Goal: Information Seeking & Learning: Learn about a topic

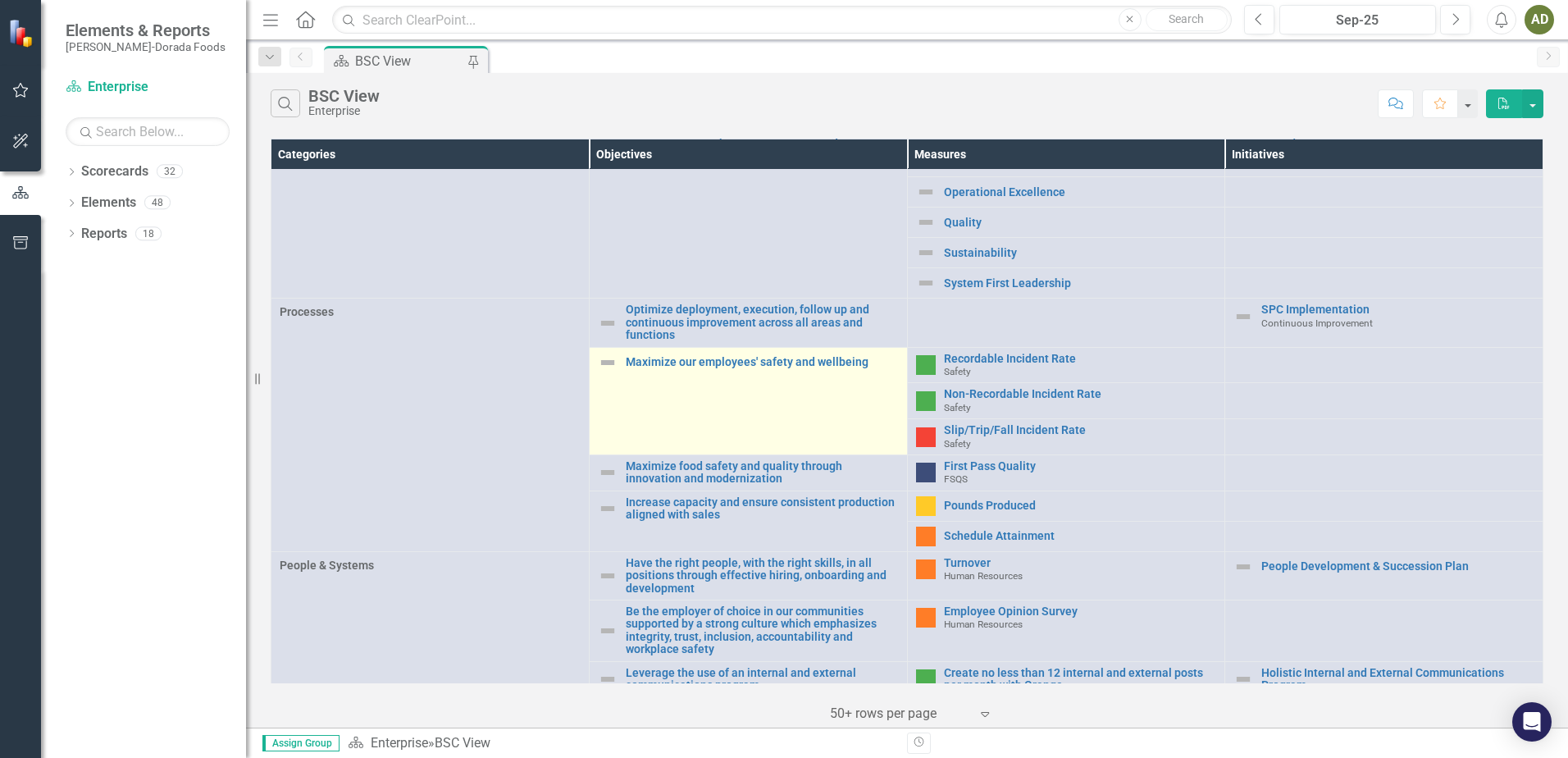
scroll to position [378, 0]
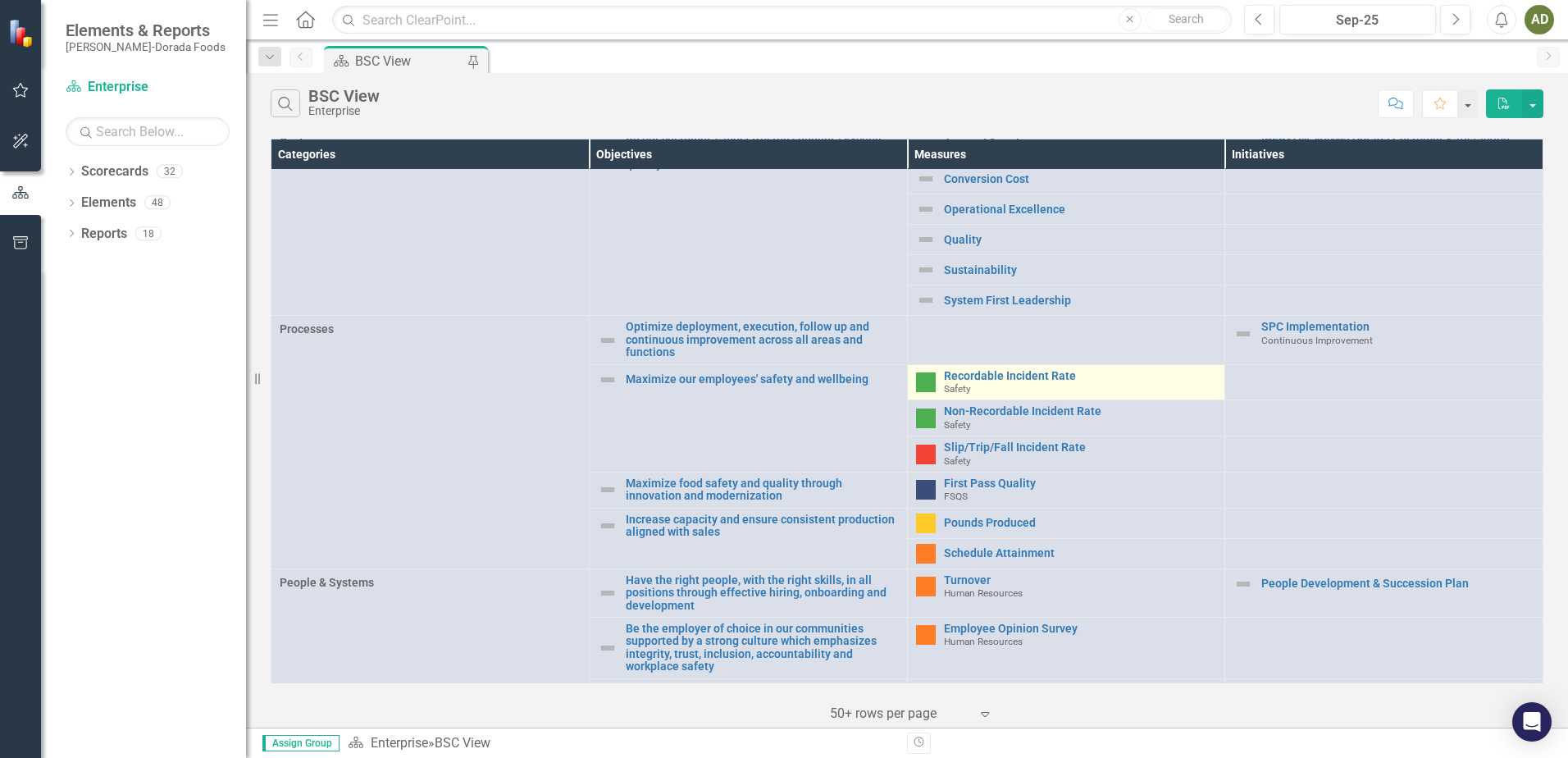
click at [918, 373] on img at bounding box center [926, 383] width 19 height 19
click at [986, 370] on link "Recordable Incident Rate" at bounding box center [1080, 376] width 273 height 12
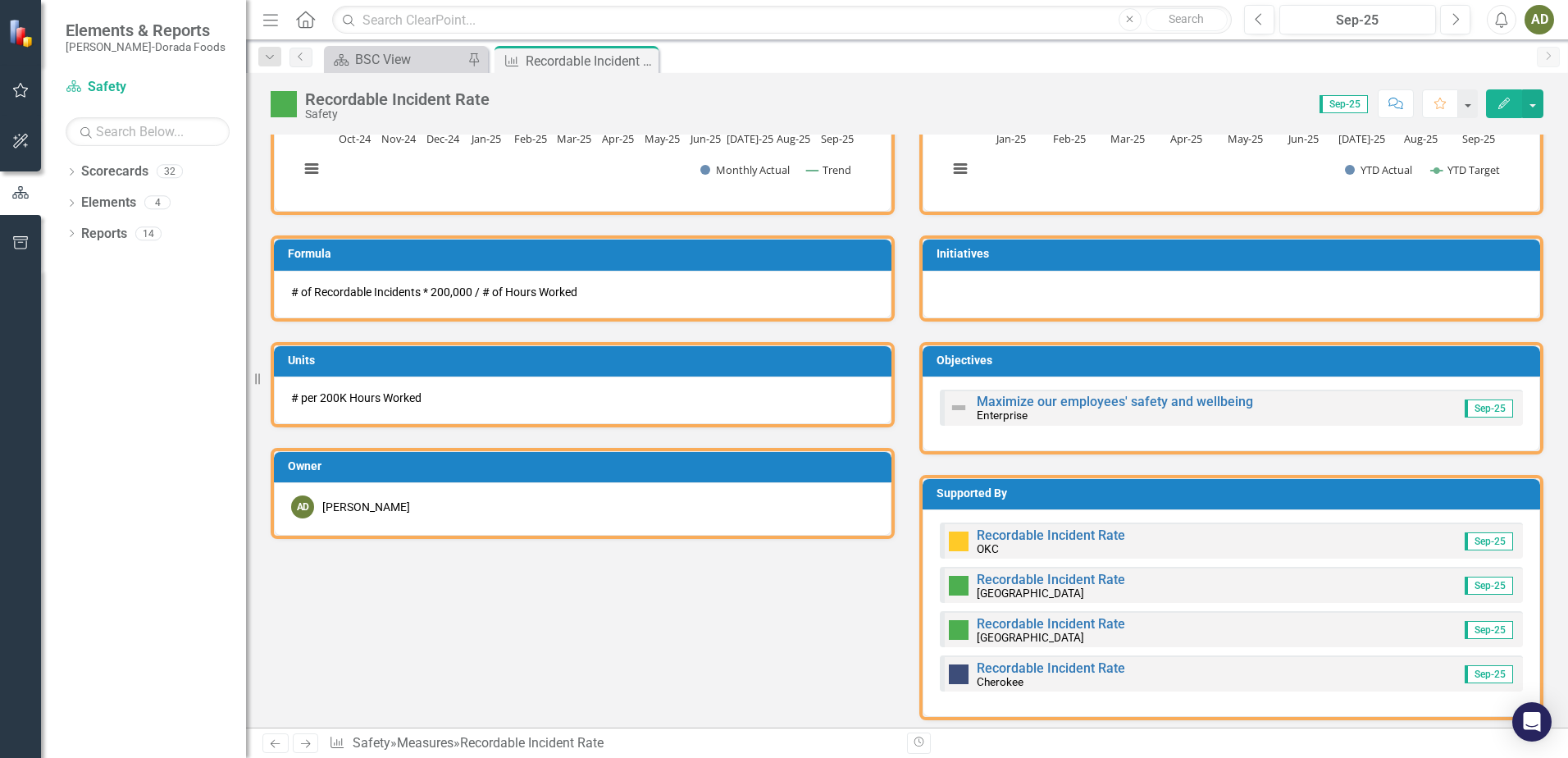
scroll to position [492, 0]
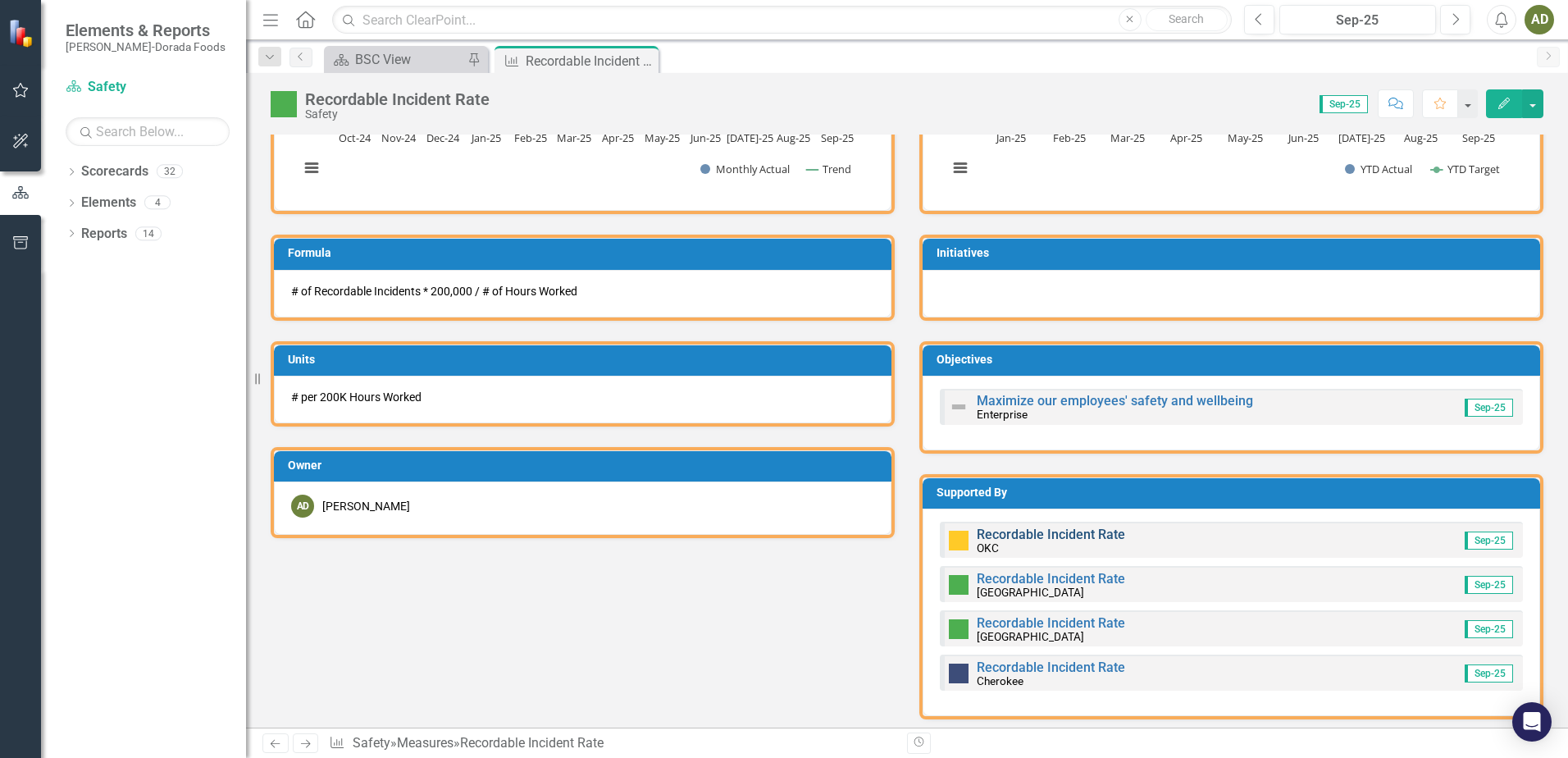
click at [1060, 536] on link "Recordable Incident Rate" at bounding box center [1050, 535] width 149 height 16
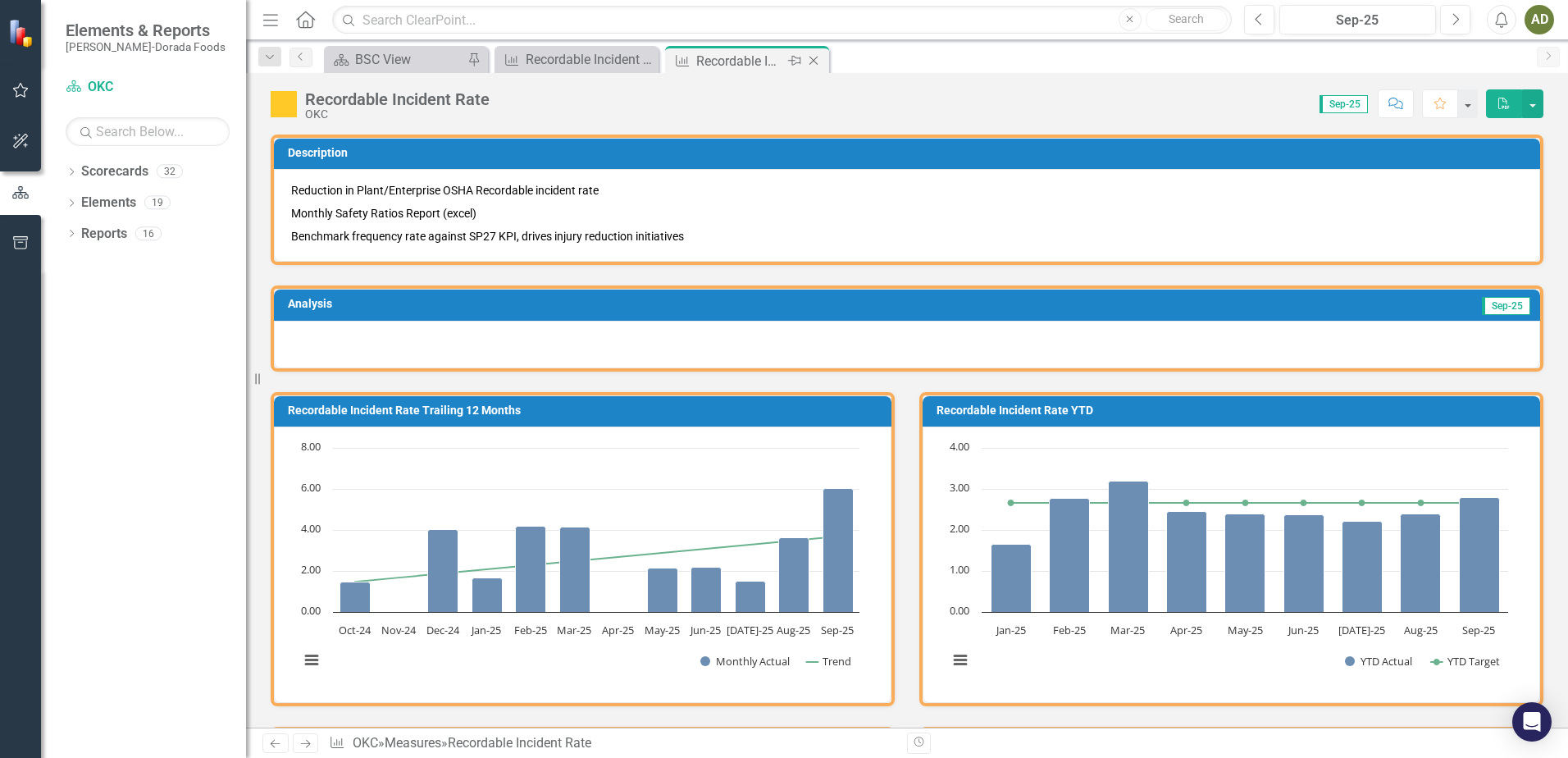
click at [817, 56] on icon at bounding box center [814, 61] width 9 height 9
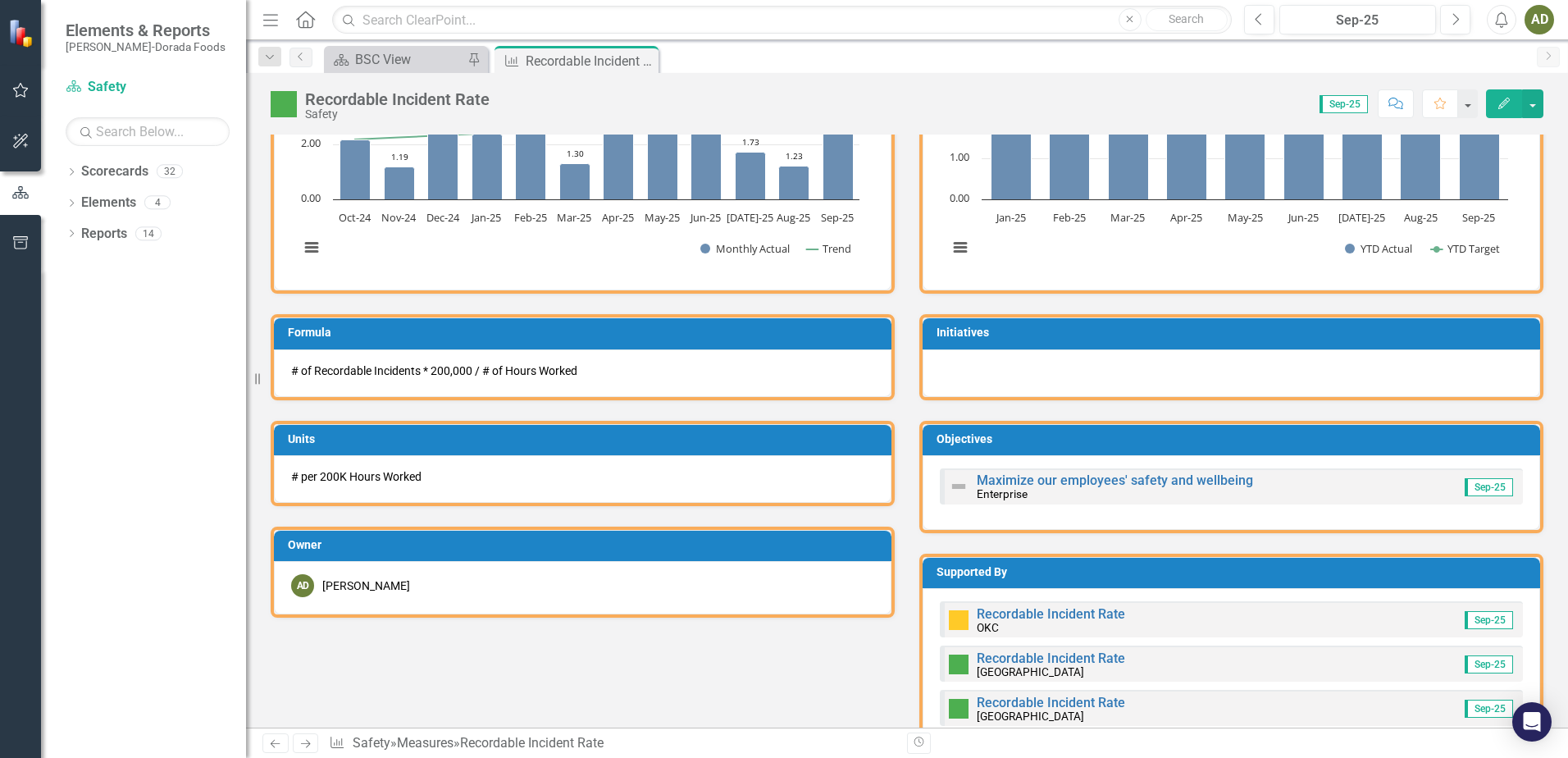
scroll to position [492, 0]
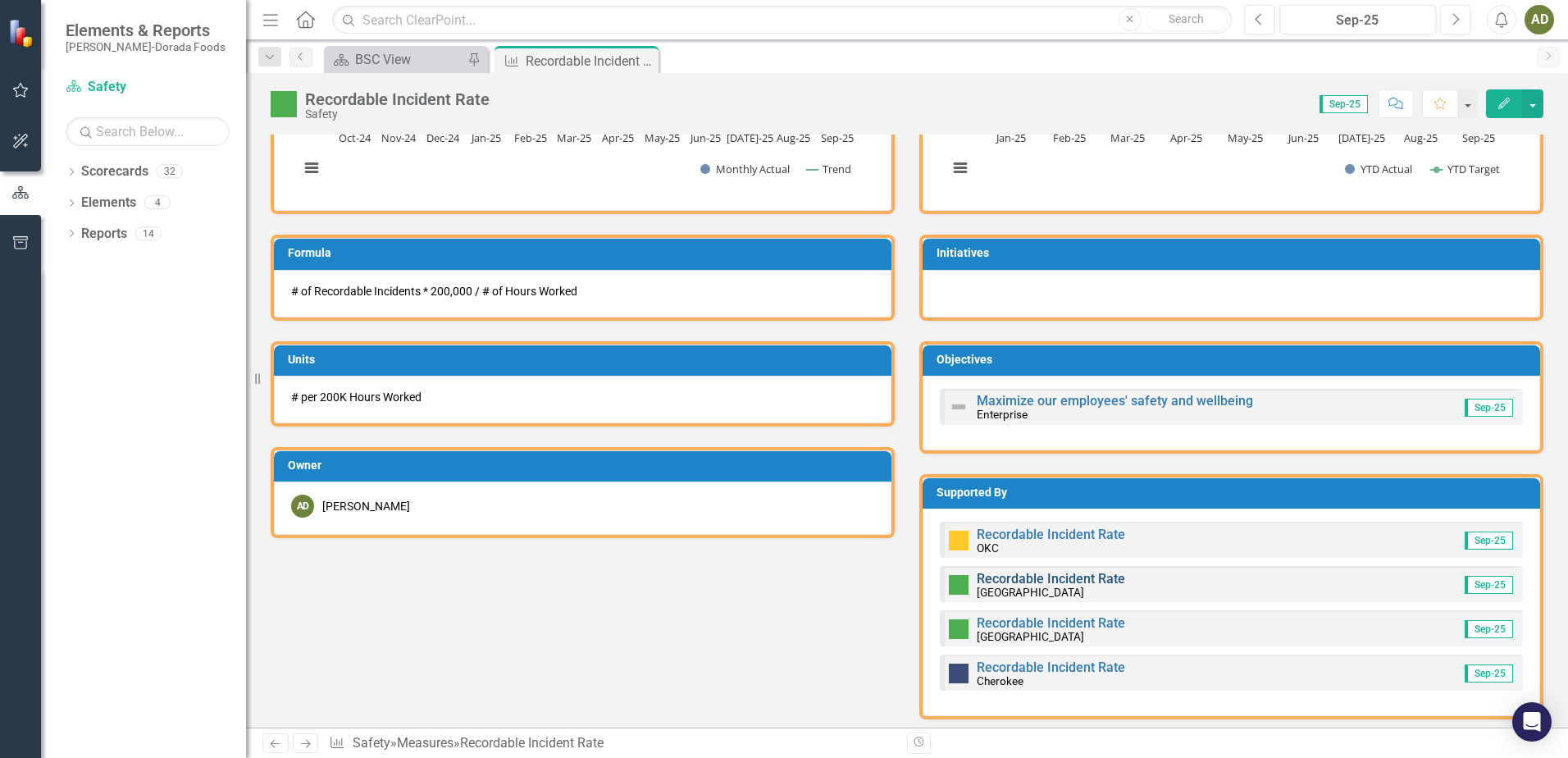
click at [1039, 579] on link "Recordable Incident Rate" at bounding box center [1050, 579] width 149 height 16
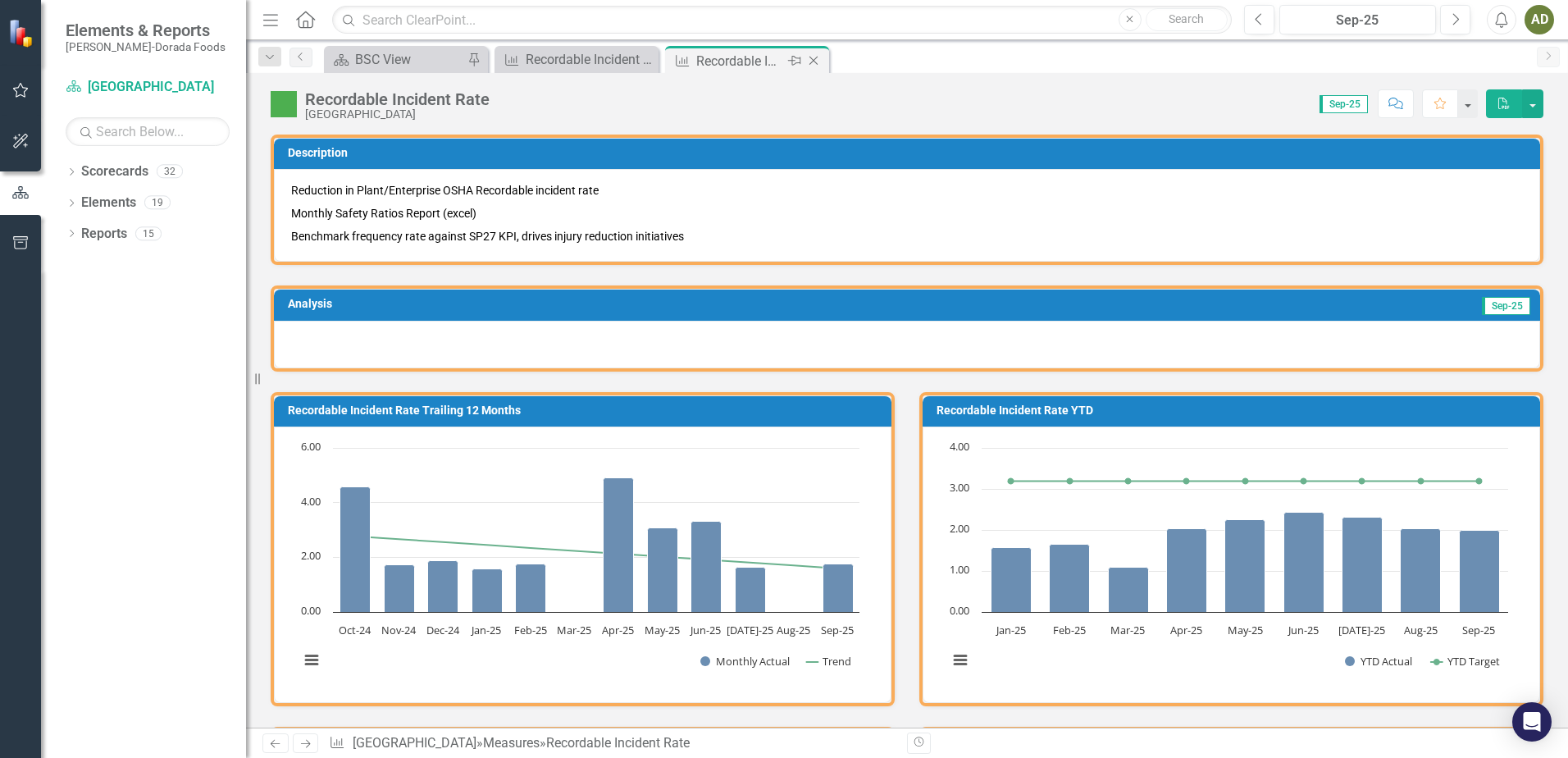
click at [817, 60] on icon "Close" at bounding box center [813, 61] width 17 height 13
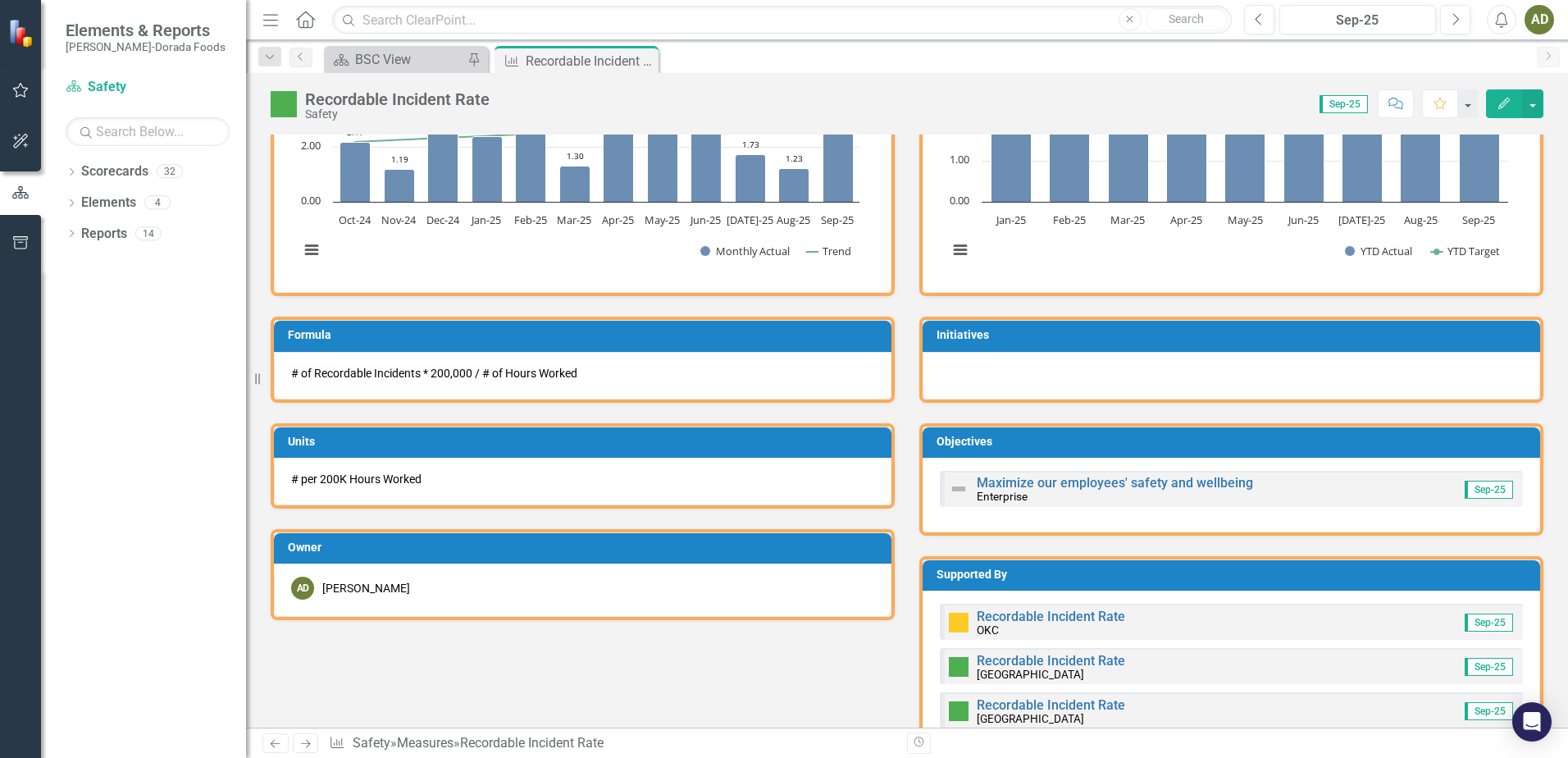
scroll to position [492, 0]
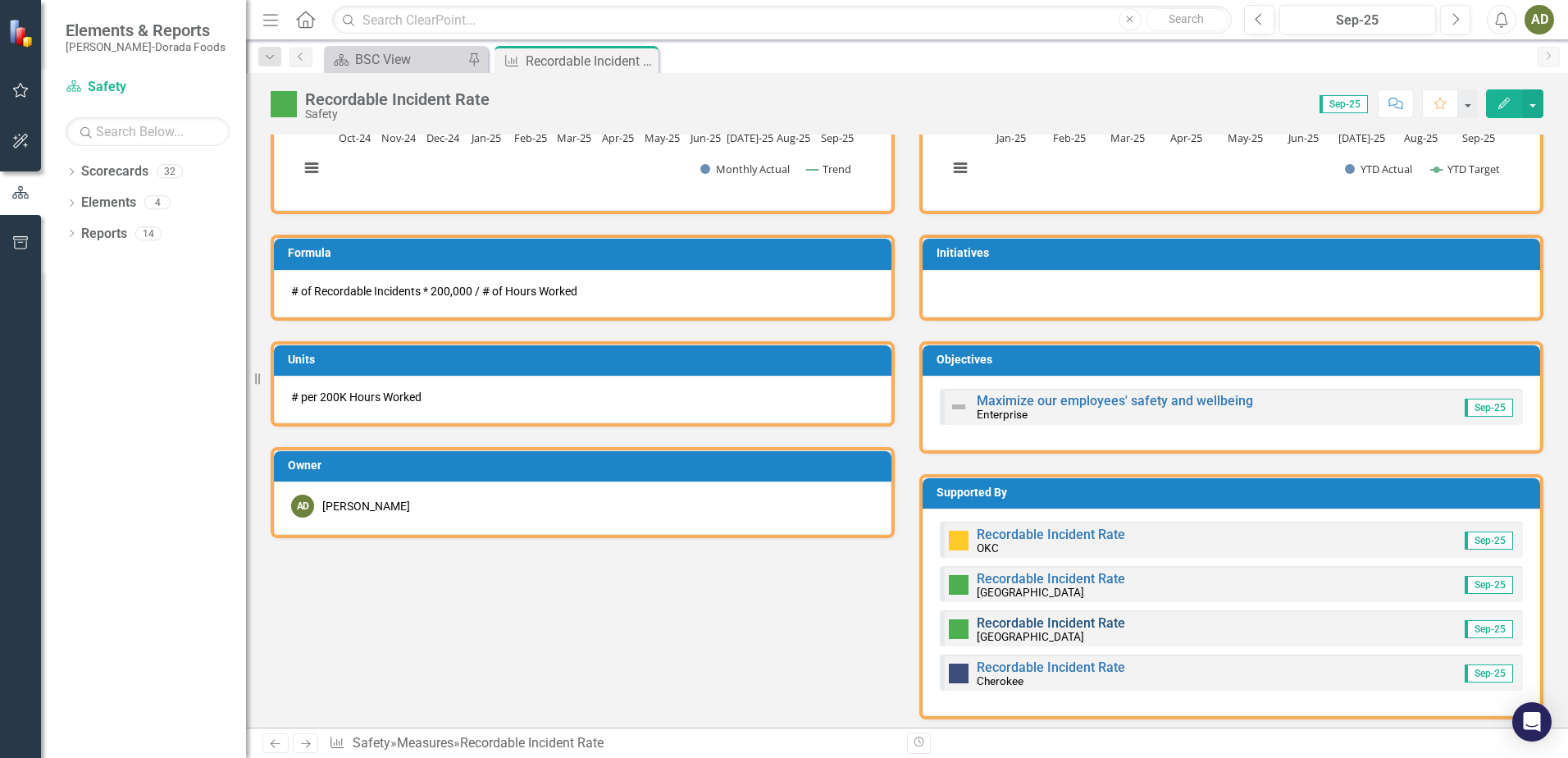
click at [1015, 623] on link "Recordable Incident Rate" at bounding box center [1050, 623] width 149 height 16
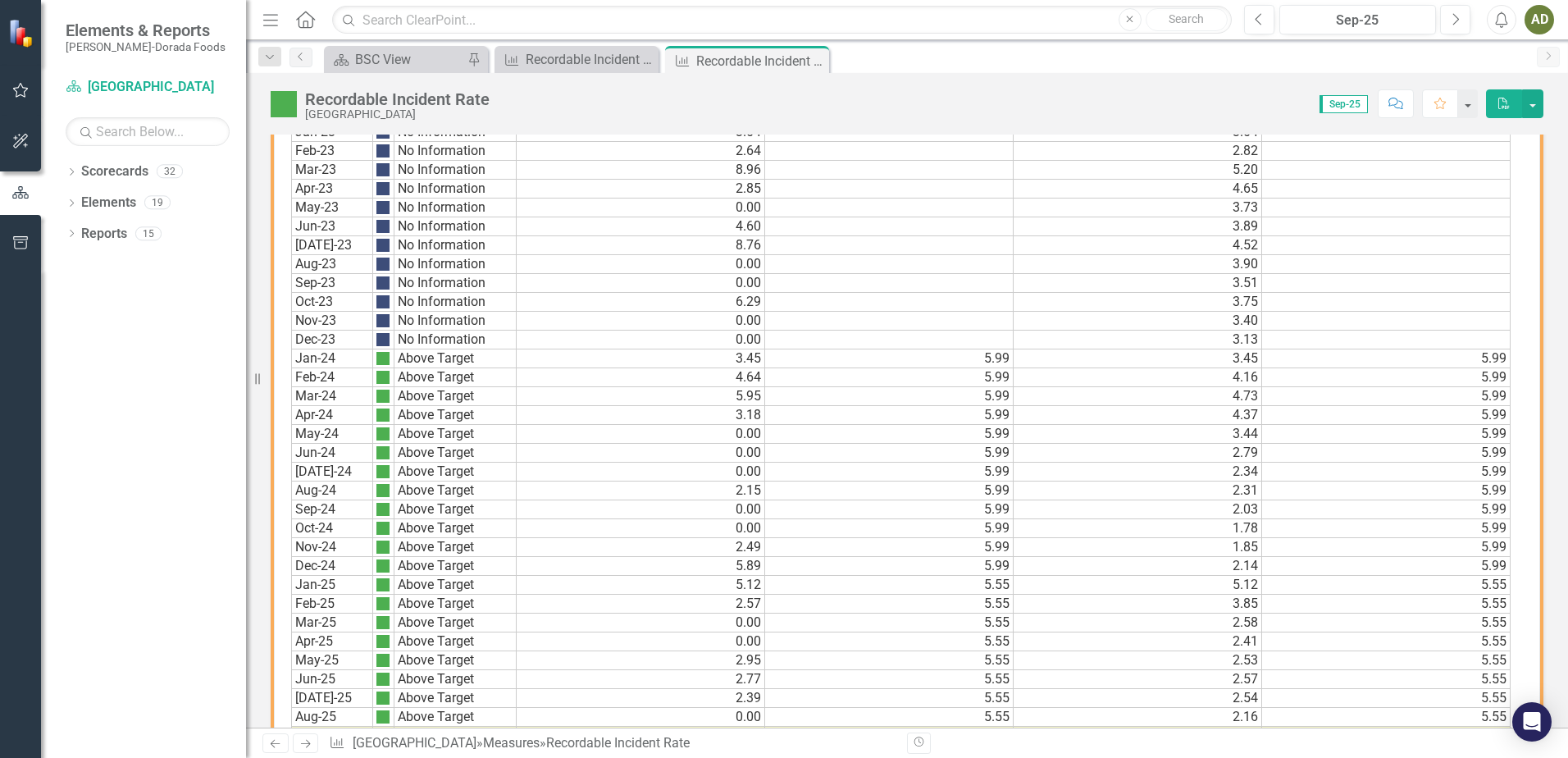
scroll to position [1060, 0]
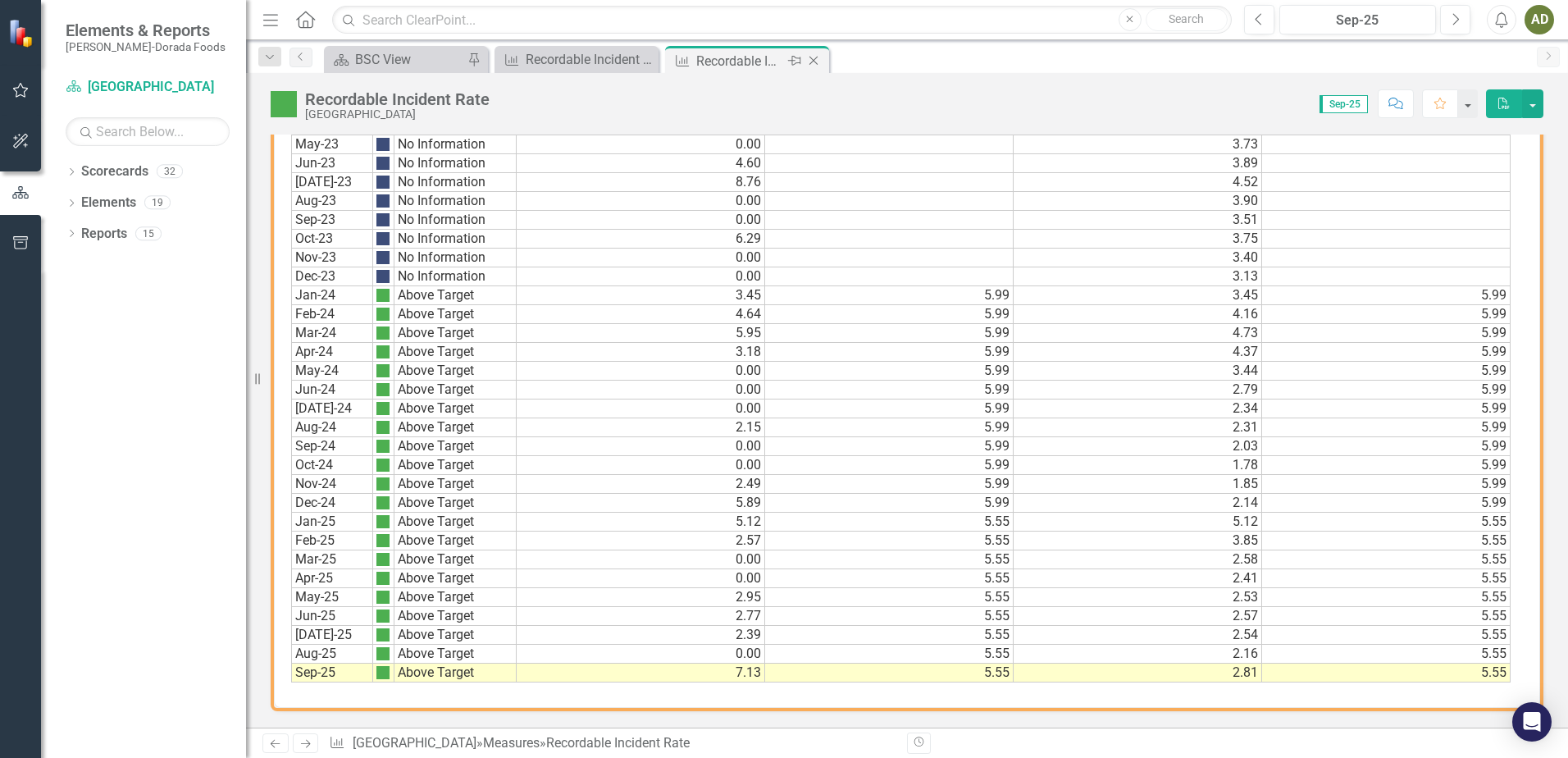
click at [817, 63] on icon at bounding box center [814, 61] width 9 height 9
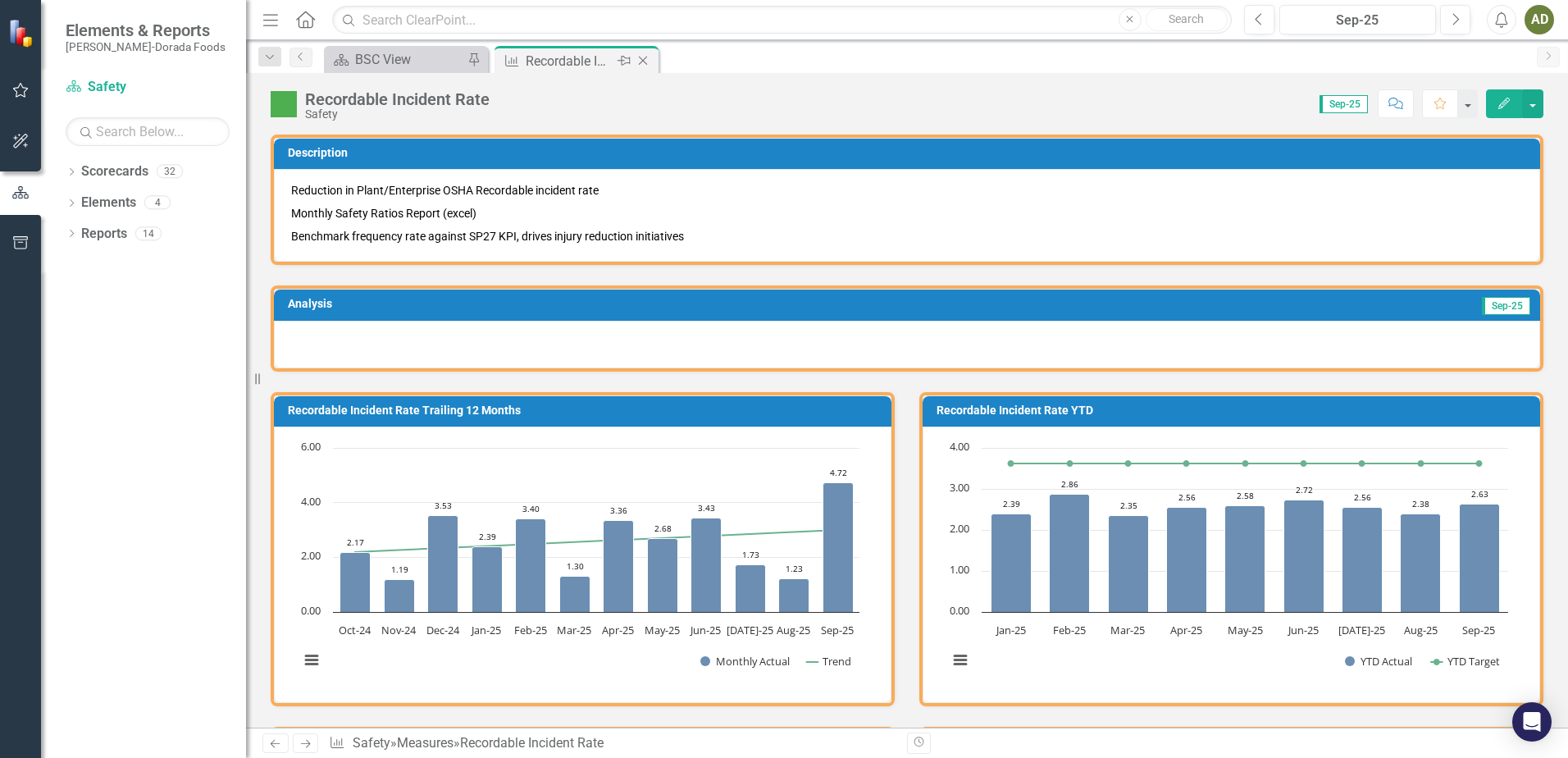
click at [644, 60] on icon at bounding box center [643, 61] width 9 height 9
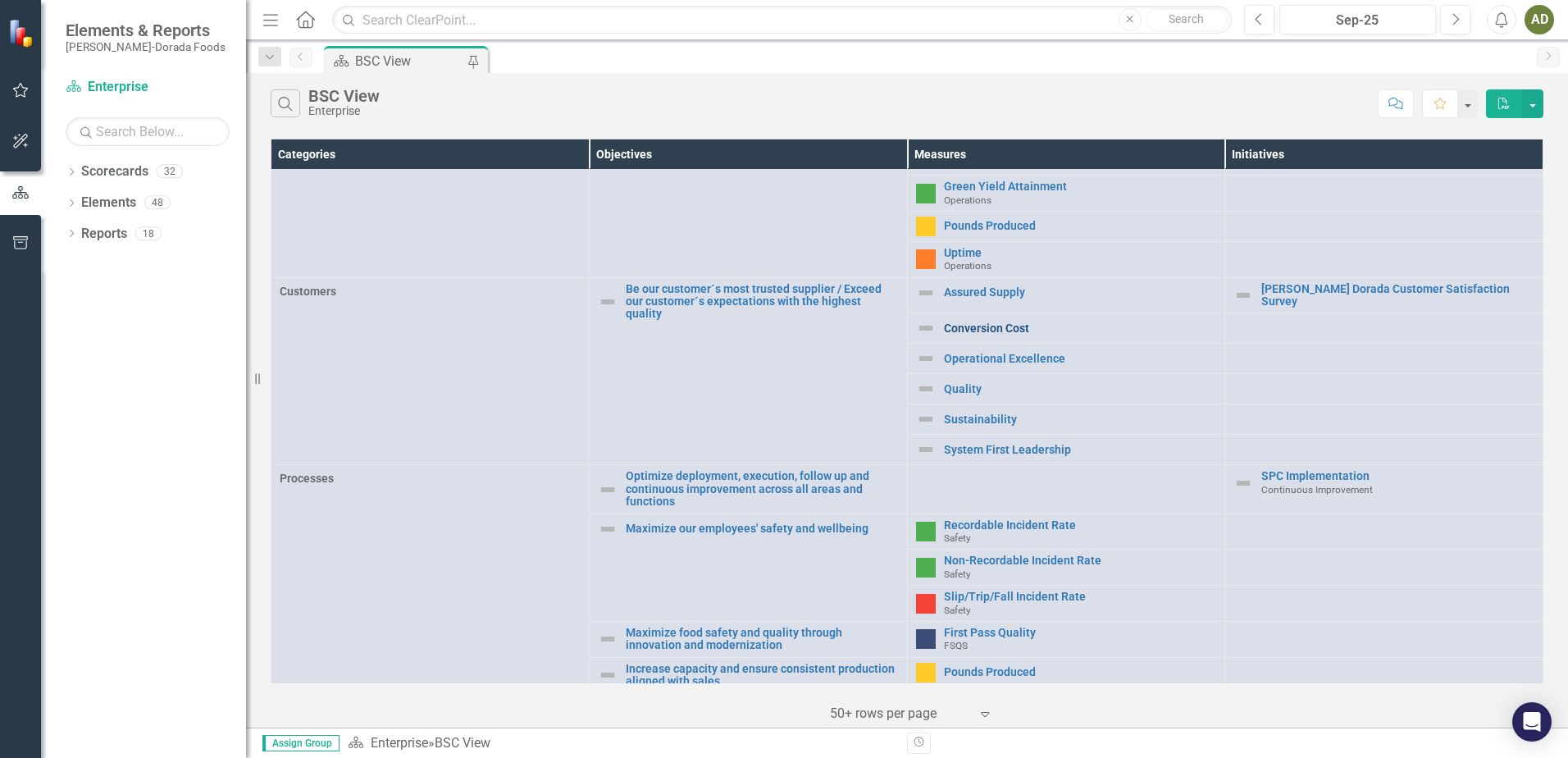
scroll to position [328, 0]
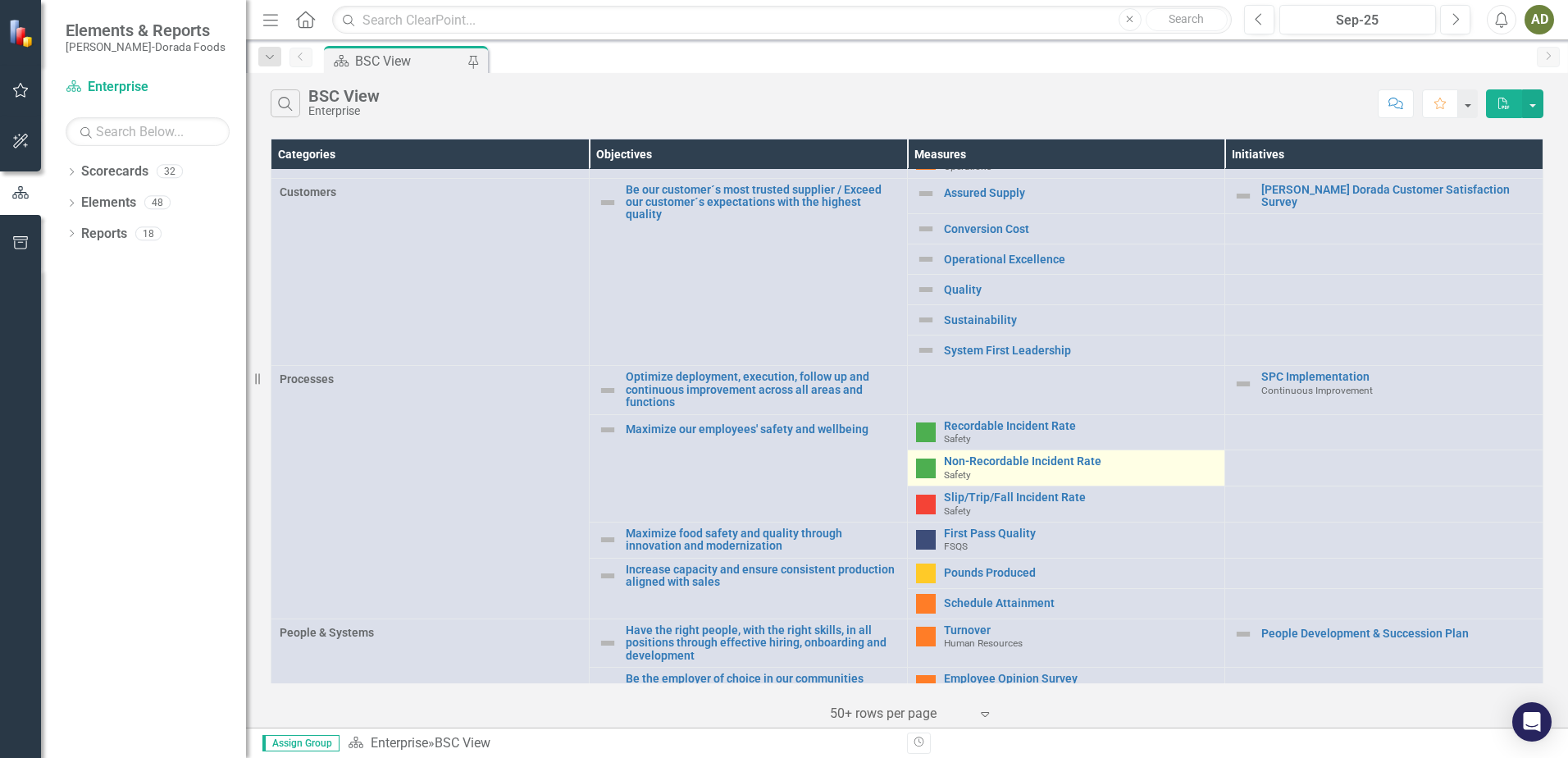
click at [924, 460] on img at bounding box center [926, 469] width 19 height 19
click at [962, 458] on link "Non-Recordable Incident Rate" at bounding box center [1080, 462] width 273 height 12
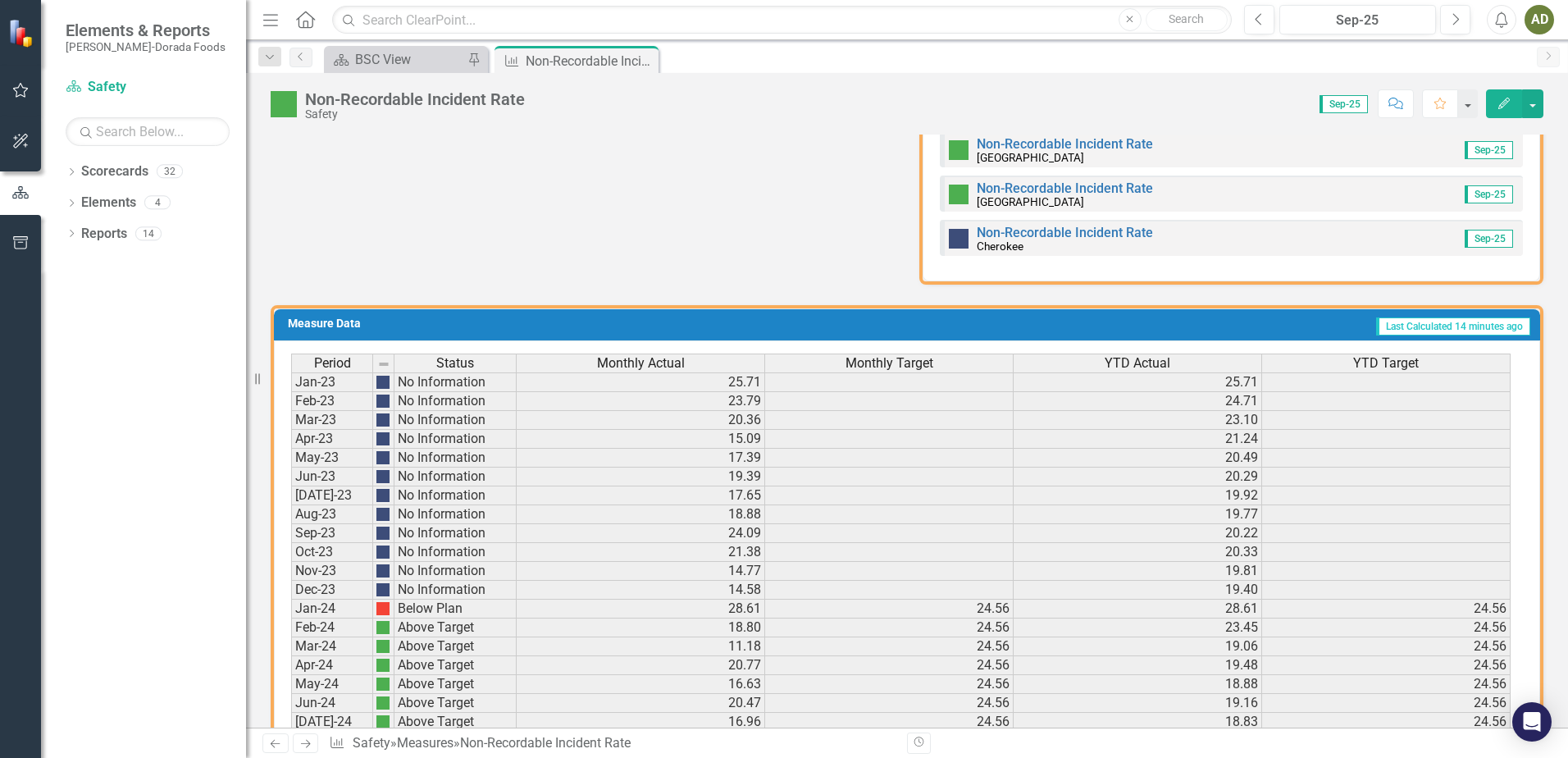
scroll to position [830, 0]
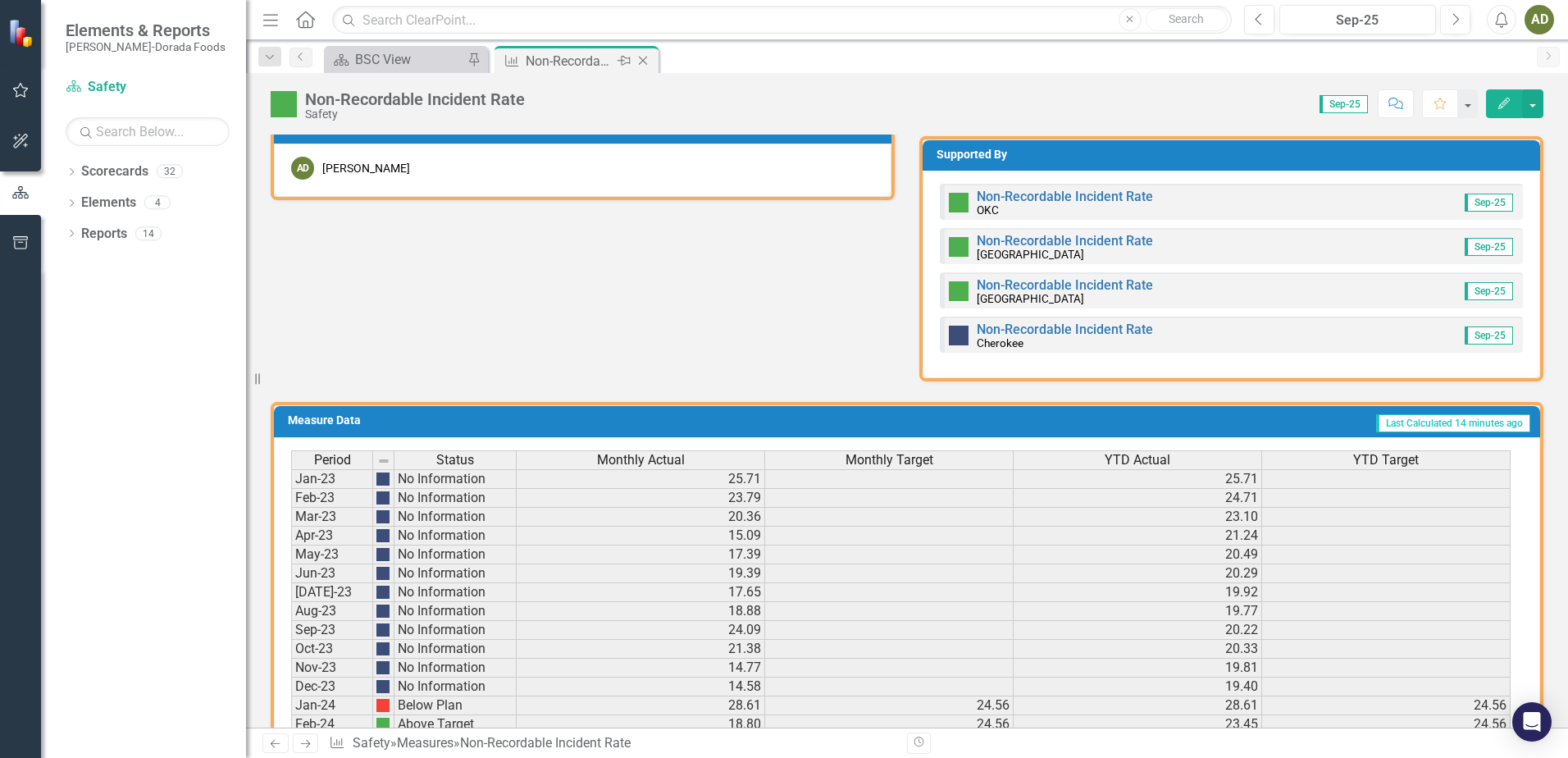
click at [648, 65] on icon "Close" at bounding box center [642, 61] width 17 height 13
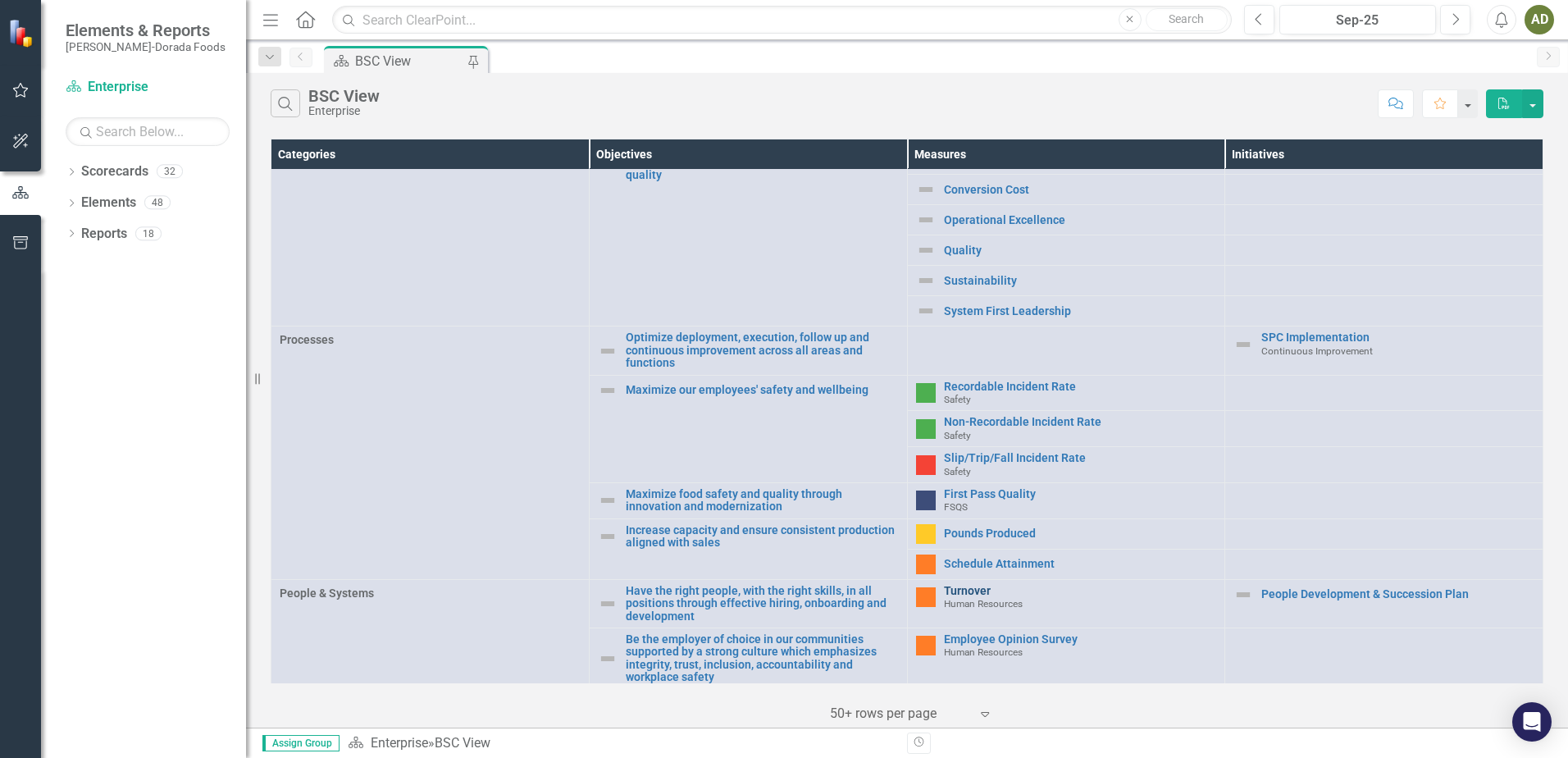
scroll to position [411, 0]
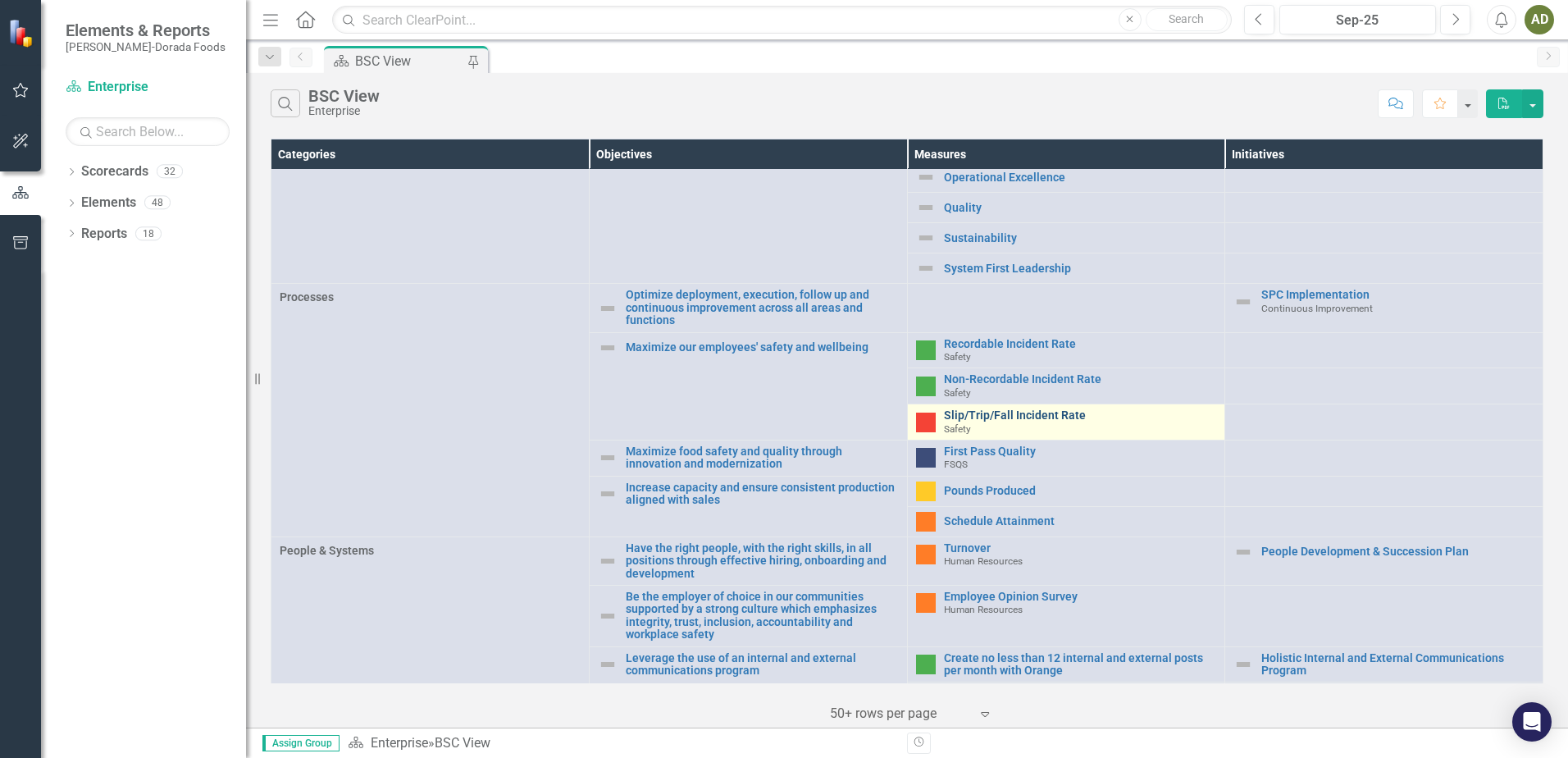
click at [980, 415] on link "Slip/Trip/Fall Incident Rate" at bounding box center [1080, 416] width 273 height 12
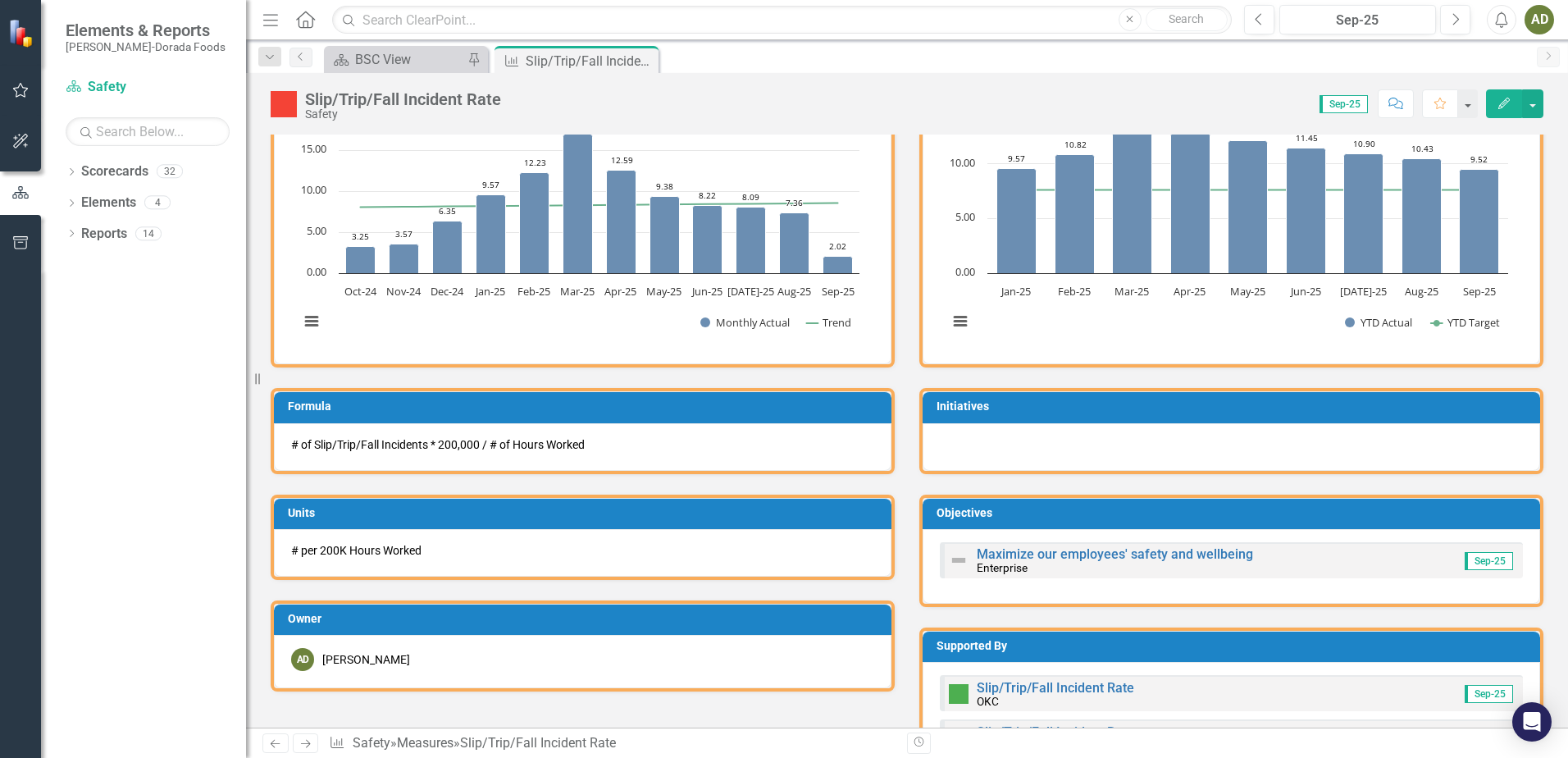
scroll to position [174, 0]
